Goal: Complete application form

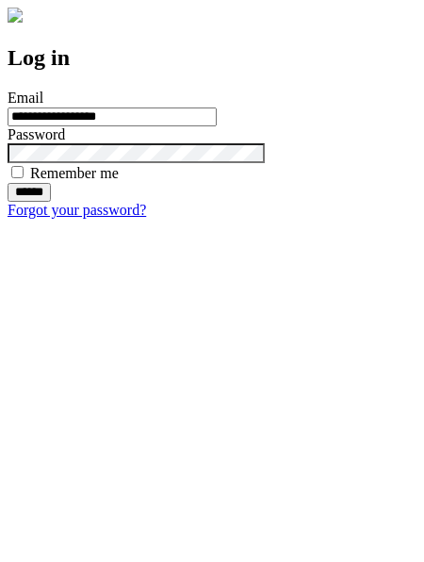
type input "**********"
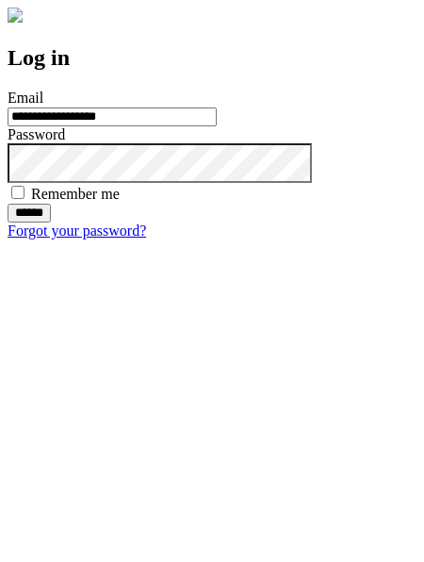
click at [51, 222] on input "******" at bounding box center [29, 213] width 43 height 19
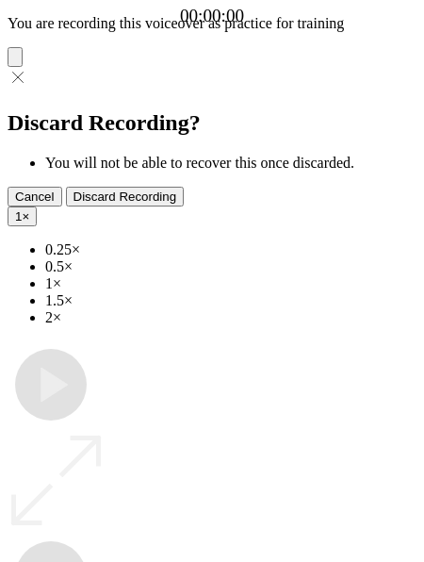
type input "**********"
